Goal: Check status: Check status

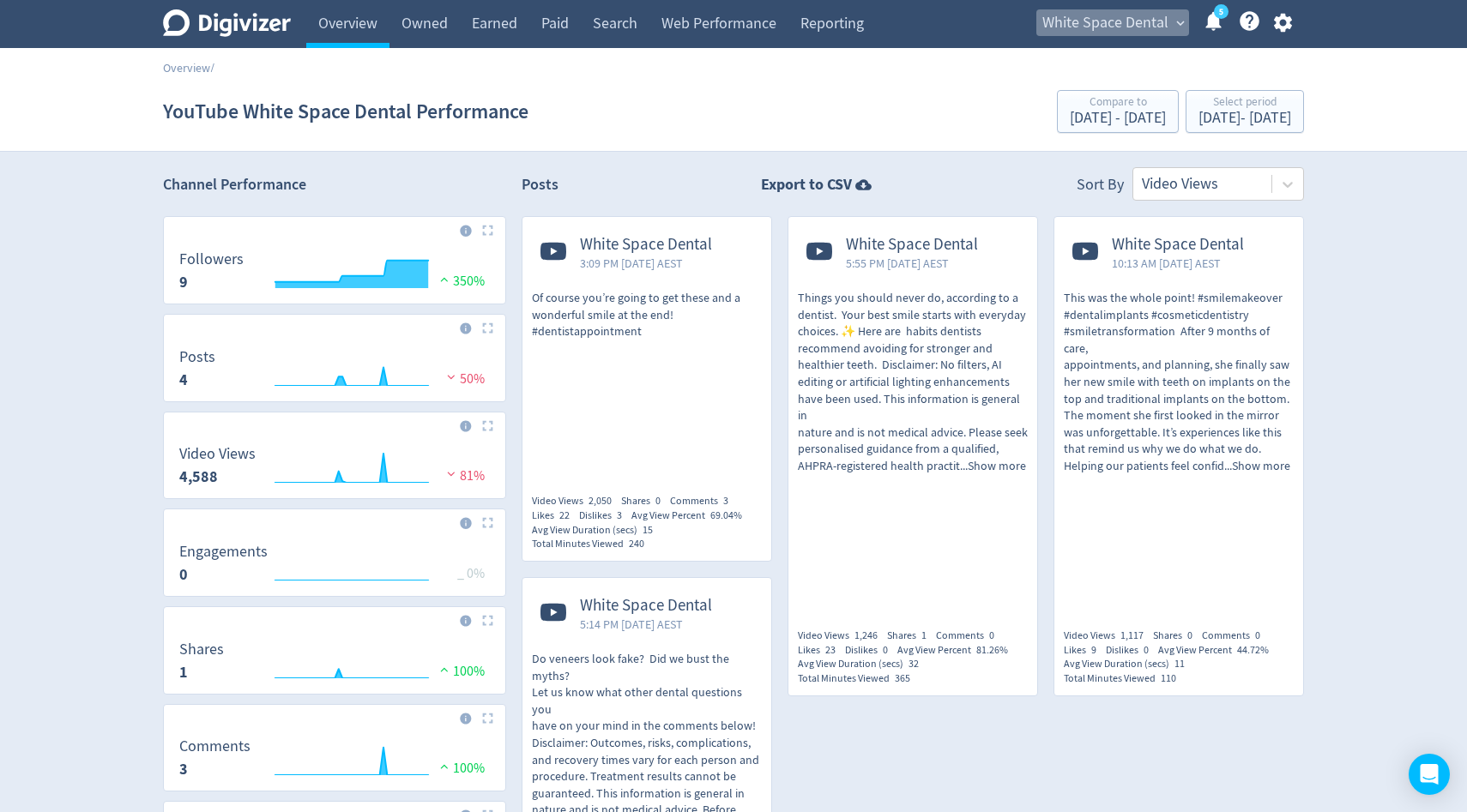
scroll to position [124, 0]
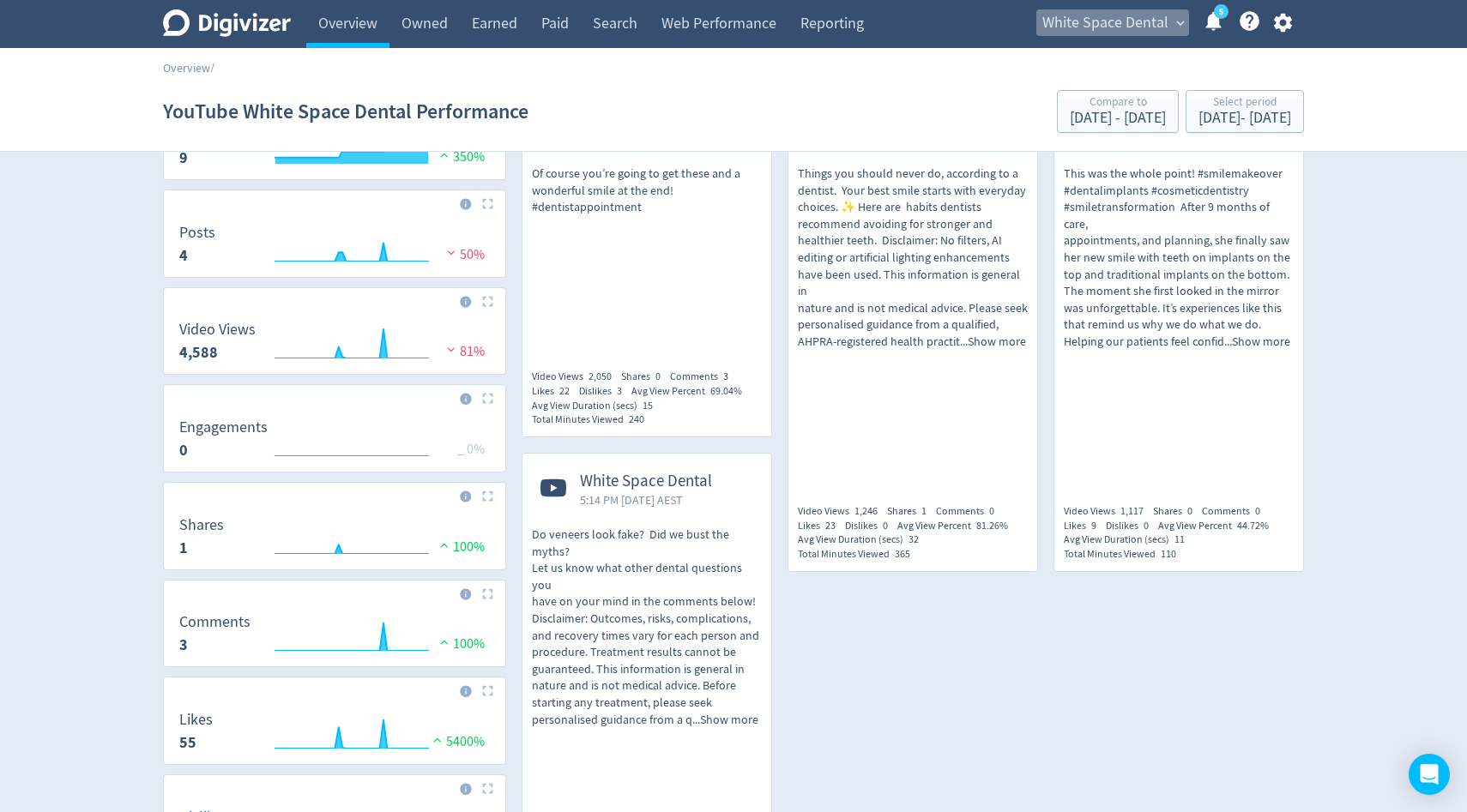
click at [1132, 25] on span "White Space Dental" at bounding box center [1105, 23] width 126 height 27
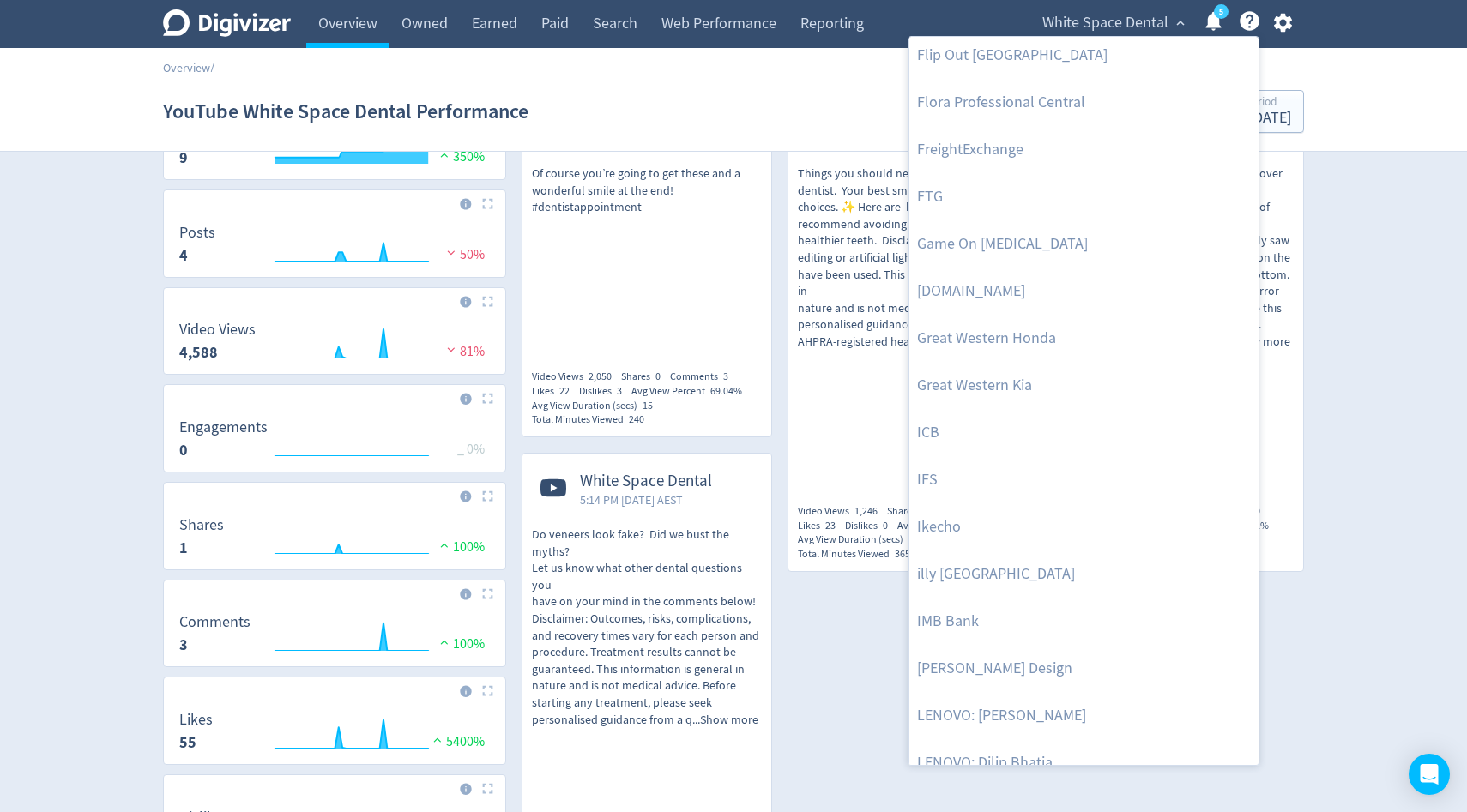
scroll to position [1095, 0]
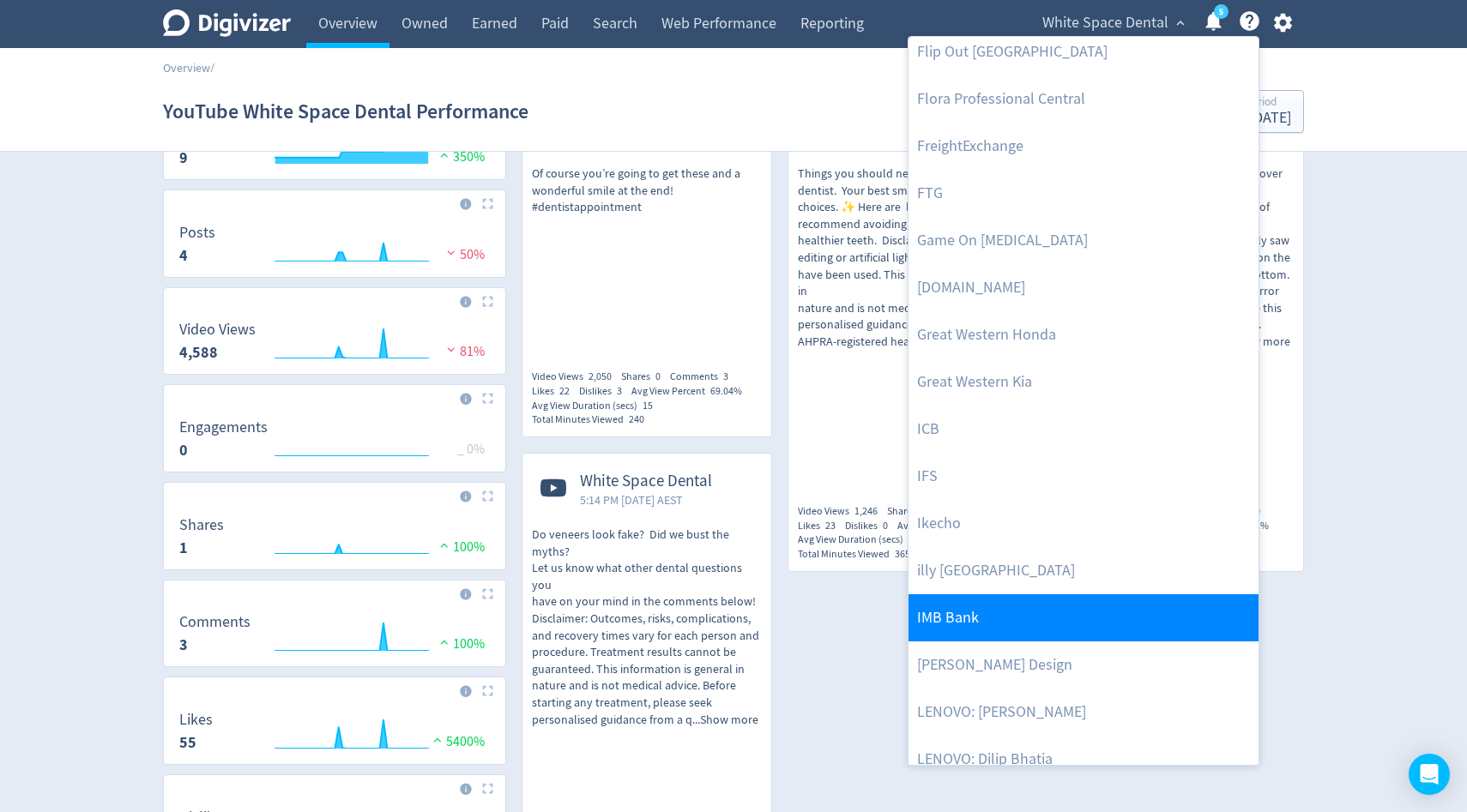
click at [934, 610] on link "IMB Bank" at bounding box center [1083, 618] width 350 height 47
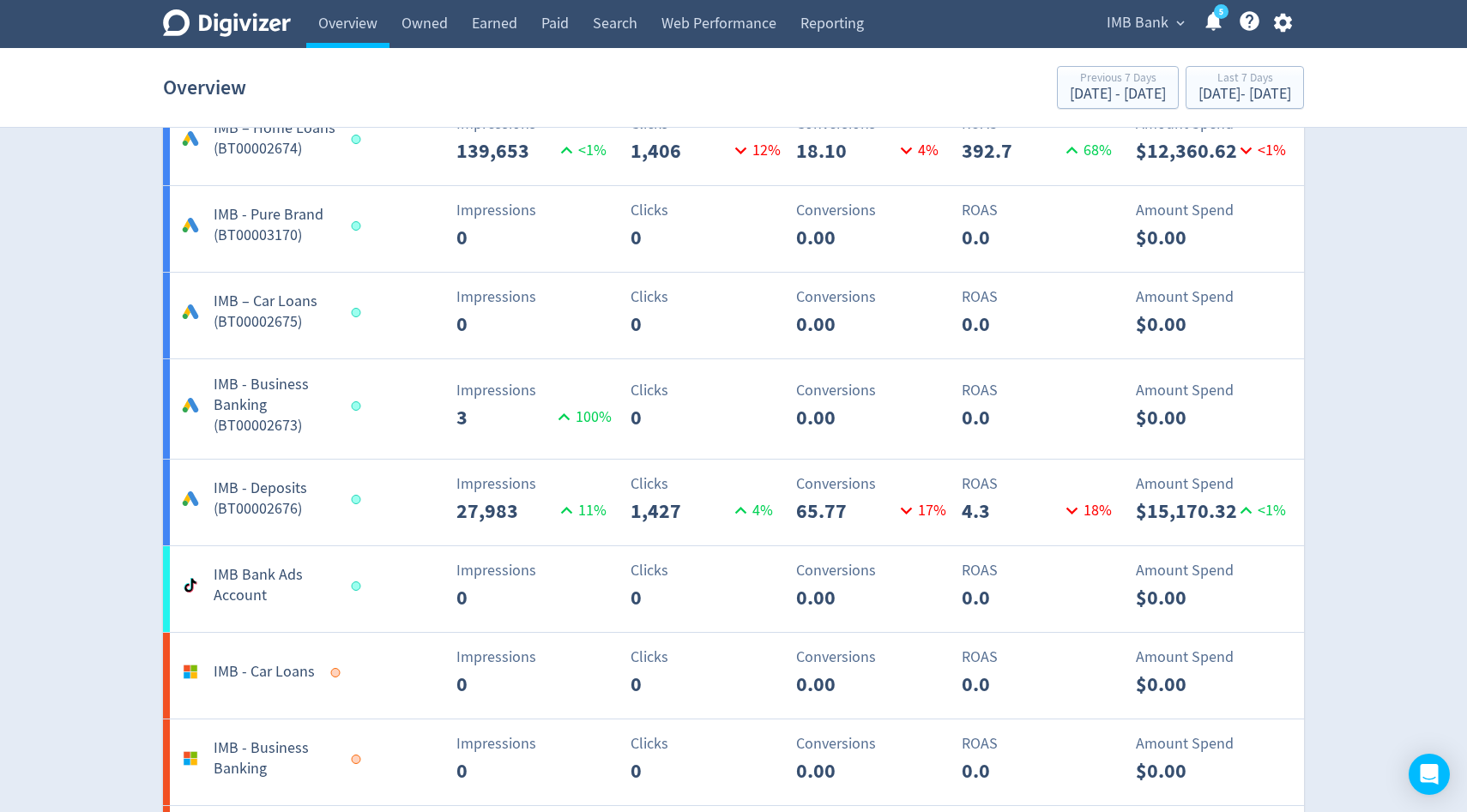
scroll to position [1573, 0]
click at [1237, 67] on button "Last 7 Days [DATE] - [DATE]" at bounding box center [1245, 87] width 118 height 43
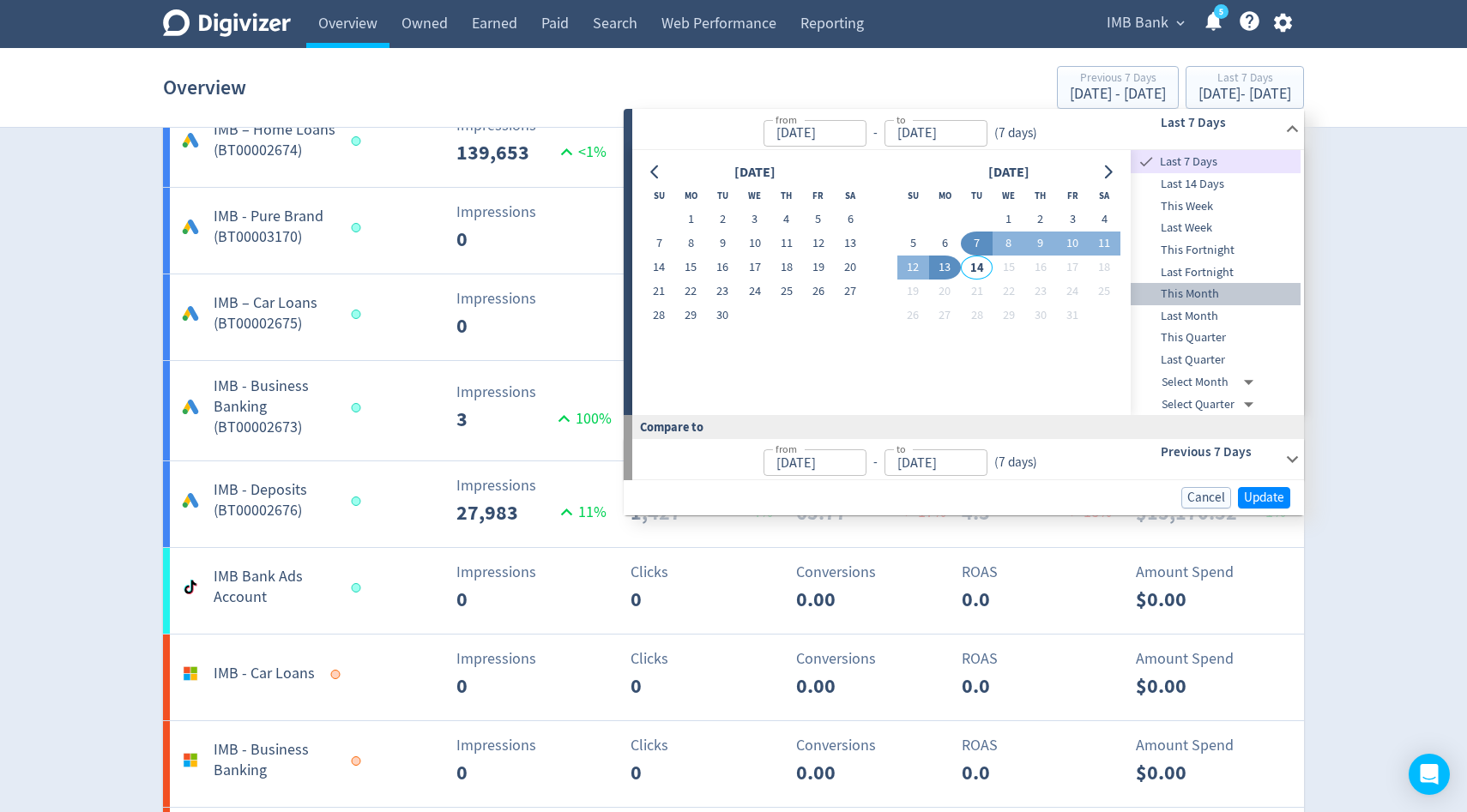
click at [1188, 289] on span "This Month" at bounding box center [1215, 294] width 170 height 19
type input "[DATE]"
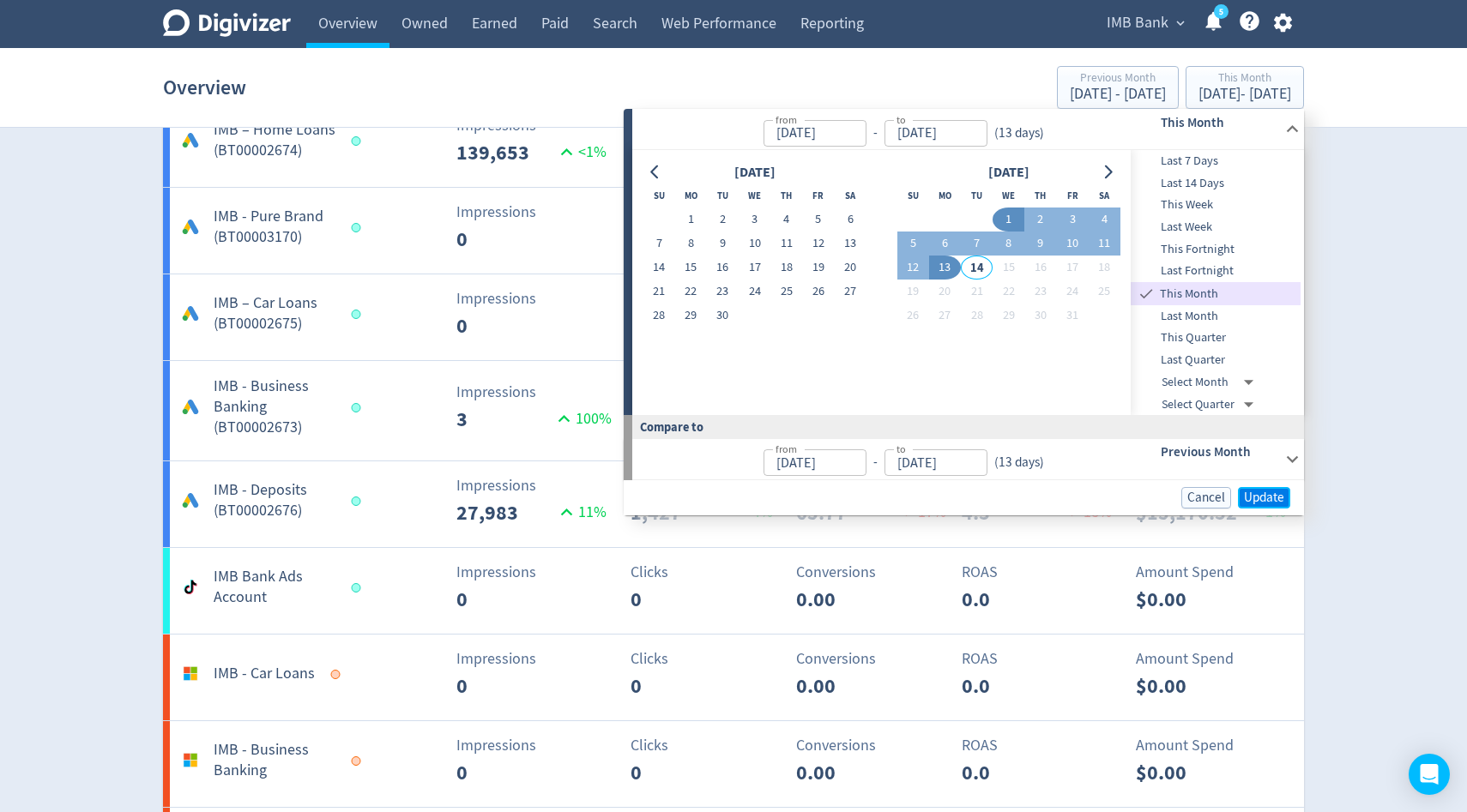
click at [1277, 494] on span "Update" at bounding box center [1264, 498] width 40 height 13
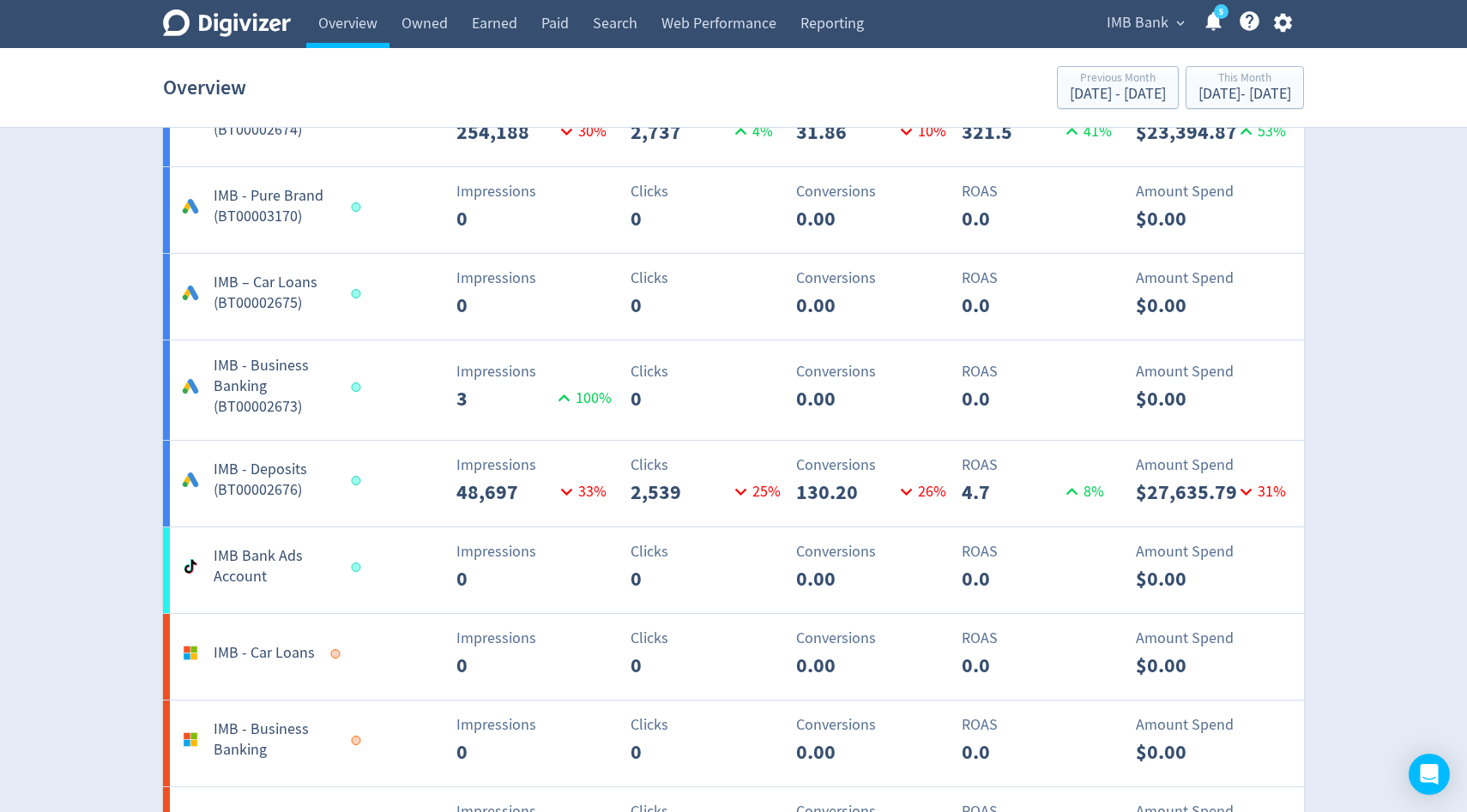
scroll to position [1593, 0]
